Goal: Find specific page/section: Find specific page/section

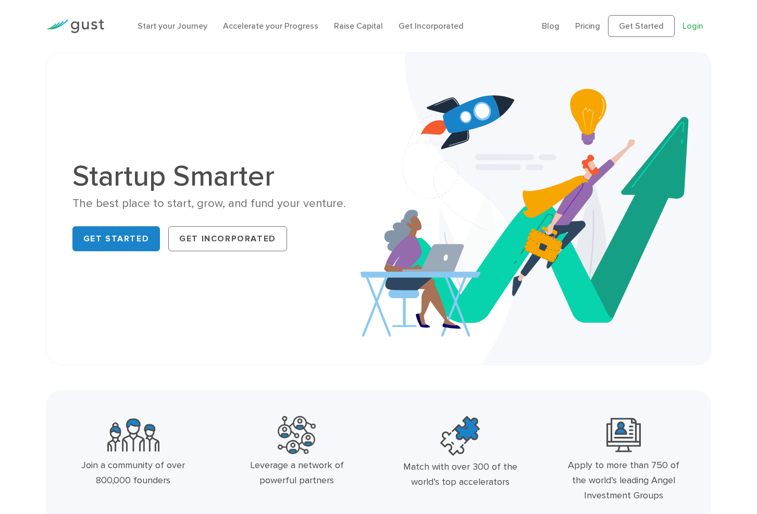
click at [605, 27] on link "Login" at bounding box center [693, 26] width 21 height 10
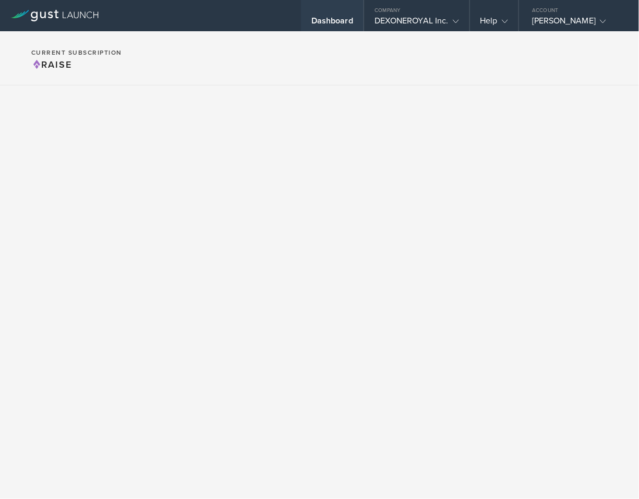
click at [311, 23] on div "Dashboard" at bounding box center [332, 24] width 42 height 16
click at [383, 20] on div "DEXONEROYAL Inc." at bounding box center [416, 24] width 84 height 16
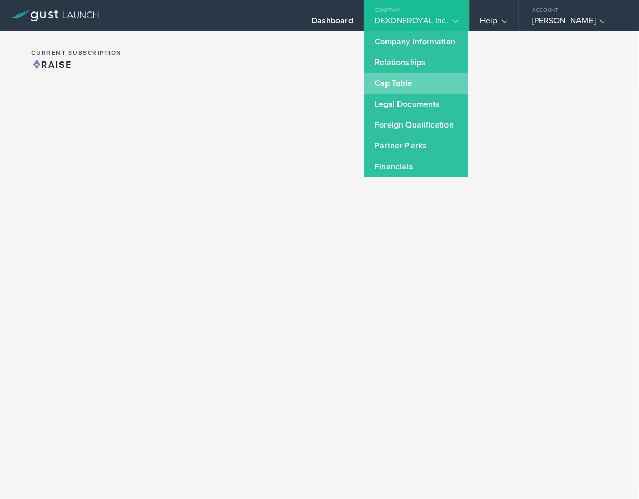
click at [389, 91] on link "Cap Table" at bounding box center [416, 83] width 104 height 21
